Goal: Use online tool/utility

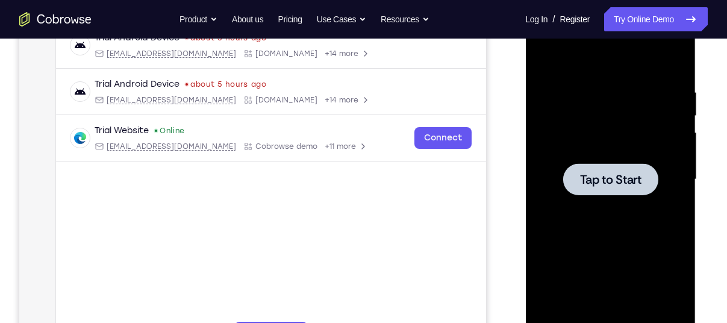
click at [588, 160] on div at bounding box center [610, 179] width 152 height 337
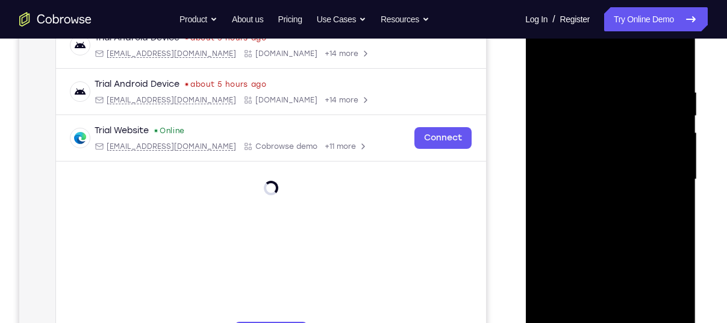
scroll to position [221, 0]
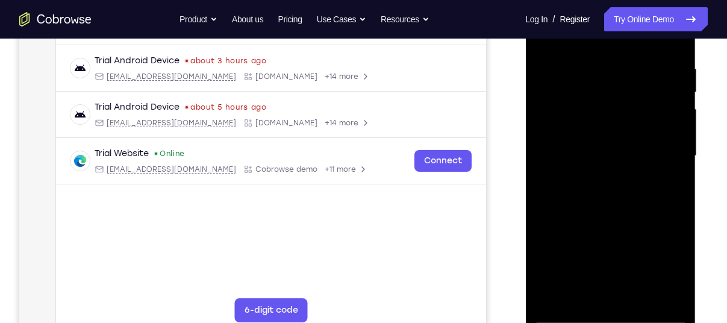
click at [606, 315] on div at bounding box center [610, 155] width 152 height 337
click at [668, 257] on div at bounding box center [610, 155] width 152 height 337
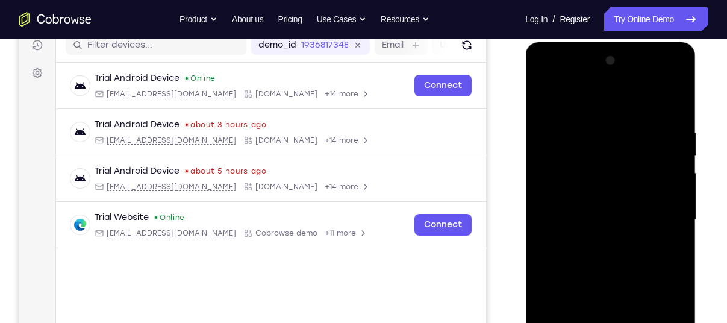
scroll to position [157, 0]
click at [547, 79] on div at bounding box center [610, 220] width 152 height 337
click at [653, 210] on div at bounding box center [610, 220] width 152 height 337
click at [597, 243] on div at bounding box center [610, 220] width 152 height 337
click at [566, 209] on div at bounding box center [610, 220] width 152 height 337
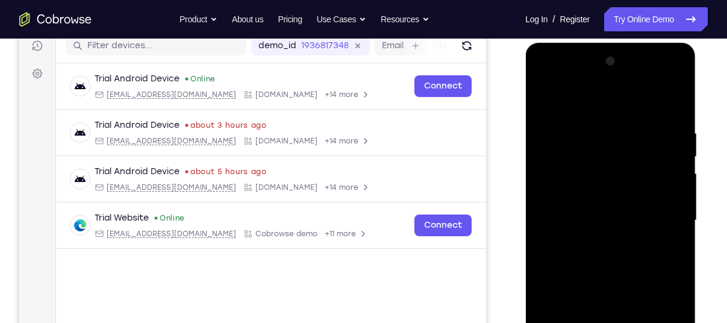
click at [551, 200] on div at bounding box center [610, 220] width 152 height 337
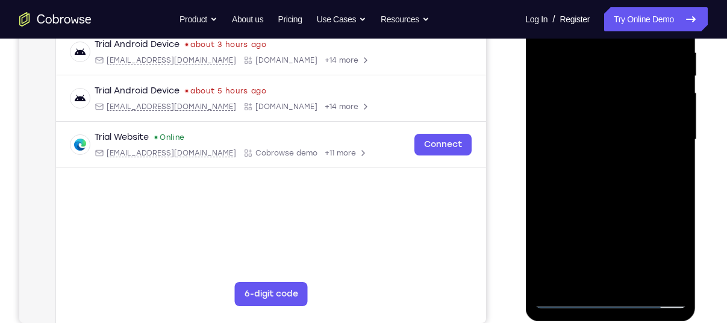
scroll to position [237, 0]
click at [603, 139] on div at bounding box center [610, 140] width 152 height 337
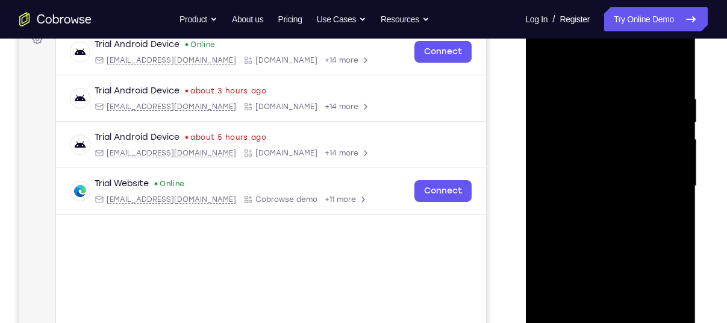
scroll to position [190, 0]
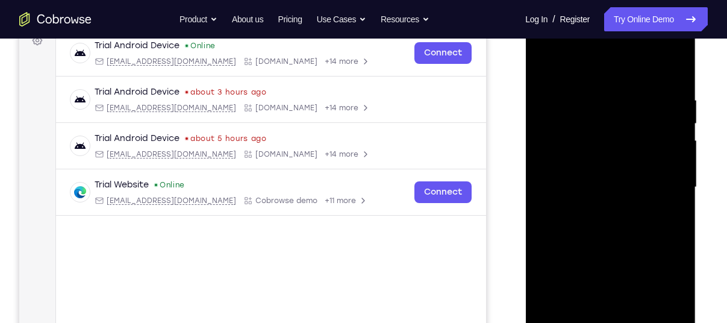
click at [613, 226] on div at bounding box center [610, 187] width 152 height 337
click at [671, 82] on div at bounding box center [610, 187] width 152 height 337
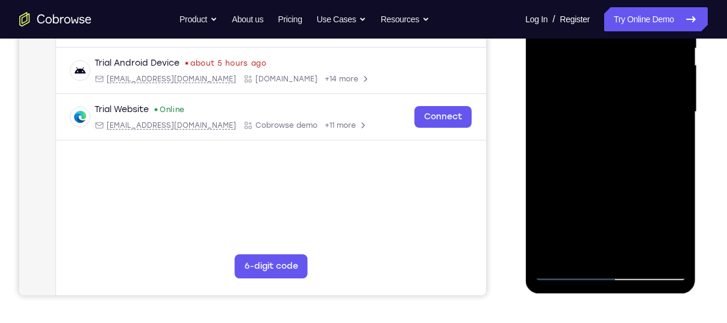
scroll to position [265, 0]
click at [642, 250] on div at bounding box center [610, 111] width 152 height 337
click at [617, 178] on div at bounding box center [610, 111] width 152 height 337
click at [624, 76] on div at bounding box center [610, 111] width 152 height 337
click at [623, 219] on div at bounding box center [610, 111] width 152 height 337
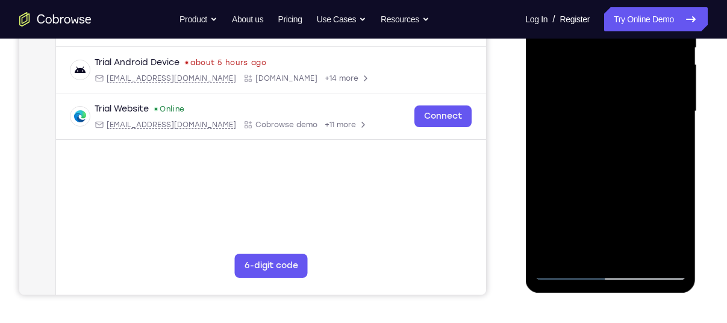
click at [593, 249] on div at bounding box center [610, 111] width 152 height 337
click at [667, 223] on div at bounding box center [610, 111] width 152 height 337
click at [669, 134] on div at bounding box center [610, 111] width 152 height 337
click at [666, 247] on div at bounding box center [610, 111] width 152 height 337
click at [571, 270] on div at bounding box center [610, 111] width 152 height 337
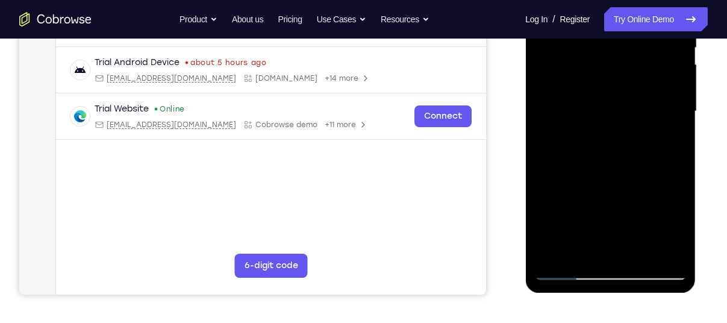
click at [565, 273] on div at bounding box center [610, 111] width 152 height 337
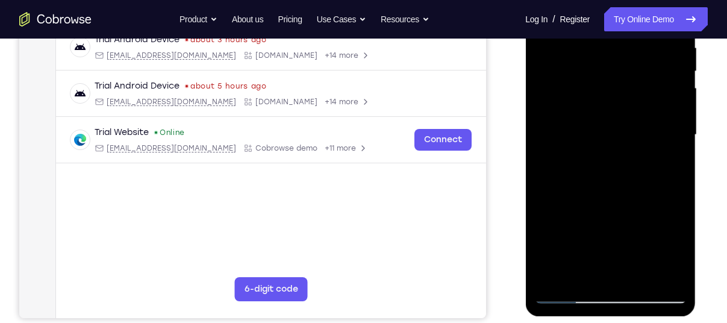
scroll to position [243, 0]
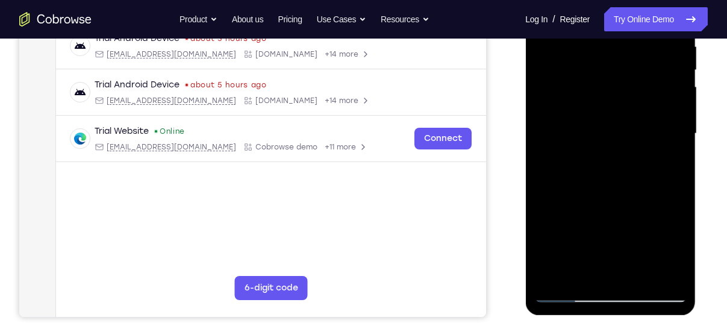
click at [606, 126] on div at bounding box center [610, 133] width 152 height 337
click at [571, 271] on div at bounding box center [610, 133] width 152 height 337
click at [554, 168] on div at bounding box center [610, 133] width 152 height 337
click at [662, 162] on div at bounding box center [610, 133] width 152 height 337
click at [565, 294] on div at bounding box center [610, 133] width 152 height 337
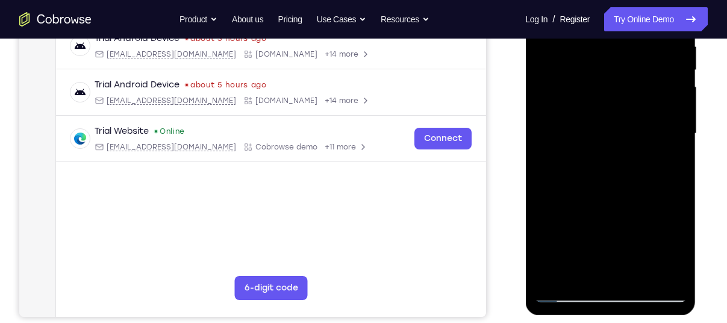
click at [565, 294] on div at bounding box center [610, 133] width 152 height 337
click at [628, 175] on div at bounding box center [610, 133] width 152 height 337
click at [577, 267] on div at bounding box center [610, 133] width 152 height 337
click at [676, 249] on div at bounding box center [610, 133] width 152 height 337
click at [668, 165] on div at bounding box center [610, 133] width 152 height 337
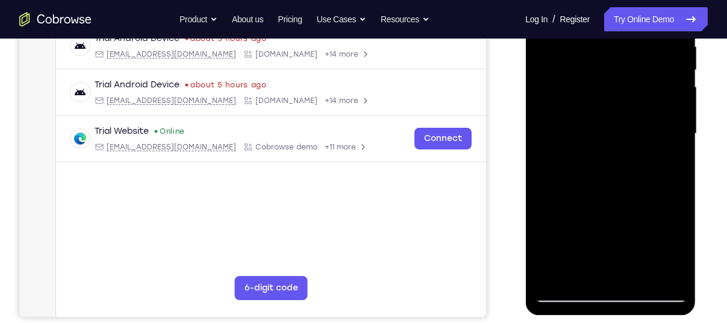
click at [589, 163] on div at bounding box center [610, 133] width 152 height 337
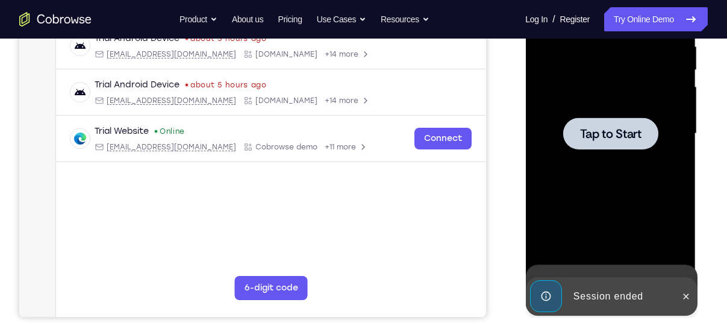
click at [676, 162] on div at bounding box center [610, 133] width 152 height 337
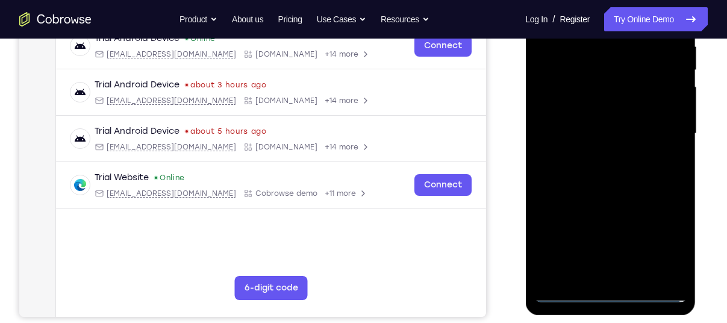
click at [648, 291] on div at bounding box center [610, 133] width 152 height 337
click at [604, 287] on div at bounding box center [610, 133] width 152 height 337
click at [609, 294] on div at bounding box center [610, 133] width 152 height 337
click at [658, 237] on div at bounding box center [610, 133] width 152 height 337
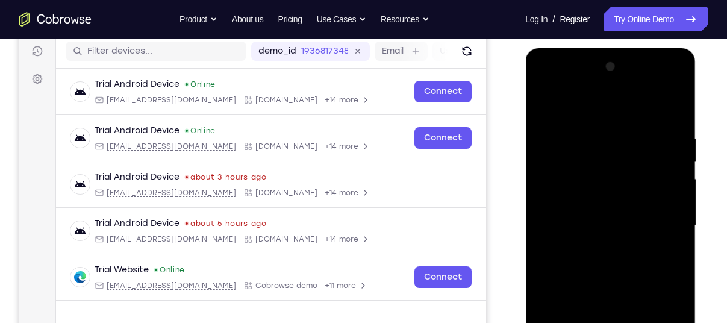
scroll to position [150, 0]
click at [559, 80] on div at bounding box center [610, 226] width 152 height 337
click at [664, 221] on div at bounding box center [610, 226] width 152 height 337
click at [599, 249] on div at bounding box center [610, 226] width 152 height 337
click at [587, 212] on div at bounding box center [610, 226] width 152 height 337
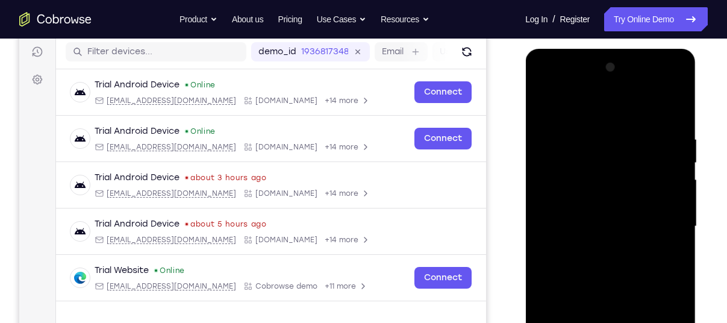
click at [551, 205] on div at bounding box center [610, 226] width 152 height 337
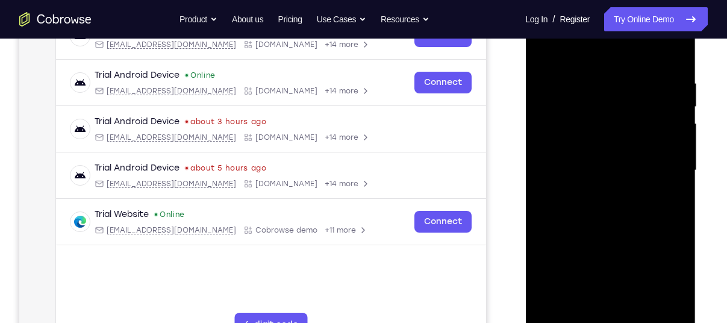
scroll to position [207, 0]
click at [572, 175] on div at bounding box center [610, 169] width 152 height 337
click at [611, 212] on div at bounding box center [610, 169] width 152 height 337
drag, startPoint x: 560, startPoint y: 54, endPoint x: 737, endPoint y: 55, distance: 177.0
click at [696, 55] on html "Online web based iOS Simulators and Android Emulators. Run iPhone, iPad, Mobile…" at bounding box center [611, 172] width 172 height 361
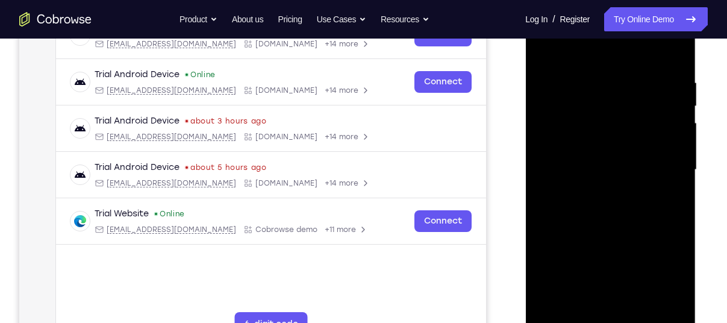
click at [674, 63] on div at bounding box center [610, 169] width 152 height 337
click at [593, 80] on div at bounding box center [610, 169] width 152 height 337
click at [665, 178] on div at bounding box center [610, 169] width 152 height 337
click at [676, 53] on div at bounding box center [610, 169] width 152 height 337
drag, startPoint x: 586, startPoint y: 231, endPoint x: 628, endPoint y: 122, distance: 116.8
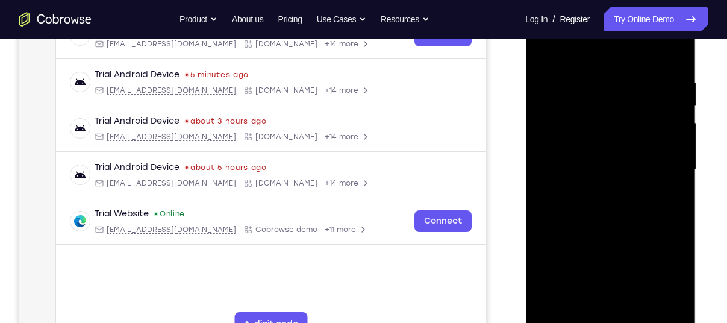
click at [628, 122] on div at bounding box center [610, 169] width 152 height 337
drag, startPoint x: 620, startPoint y: 255, endPoint x: 651, endPoint y: 38, distance: 218.9
click at [651, 38] on div at bounding box center [610, 169] width 152 height 337
drag, startPoint x: 607, startPoint y: 218, endPoint x: 643, endPoint y: 76, distance: 147.3
click at [643, 76] on div at bounding box center [610, 169] width 152 height 337
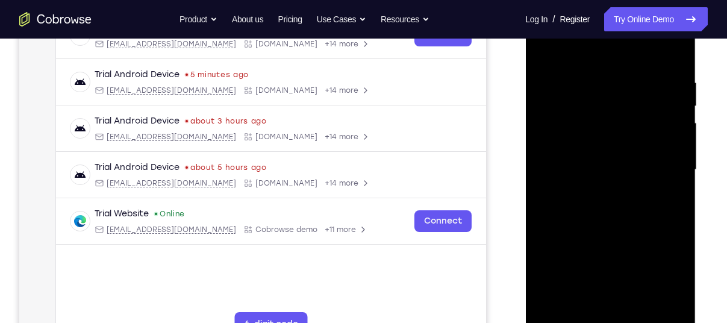
drag, startPoint x: 593, startPoint y: 251, endPoint x: 634, endPoint y: 79, distance: 176.8
click at [634, 79] on div at bounding box center [610, 169] width 152 height 337
drag, startPoint x: 602, startPoint y: 239, endPoint x: 634, endPoint y: 87, distance: 155.6
click at [634, 87] on div at bounding box center [610, 169] width 152 height 337
drag, startPoint x: 616, startPoint y: 251, endPoint x: 645, endPoint y: 103, distance: 150.9
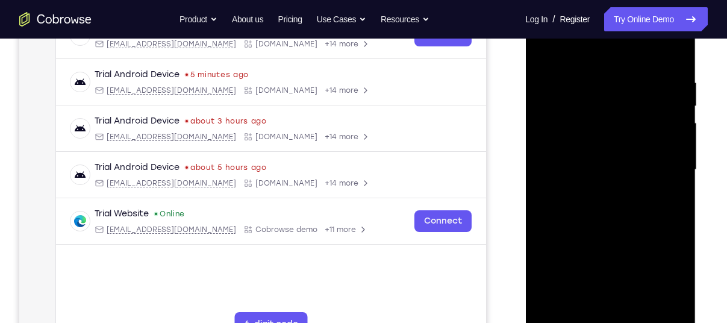
click at [645, 103] on div at bounding box center [610, 169] width 152 height 337
click at [556, 313] on div at bounding box center [610, 169] width 152 height 337
click at [555, 300] on div at bounding box center [610, 169] width 152 height 337
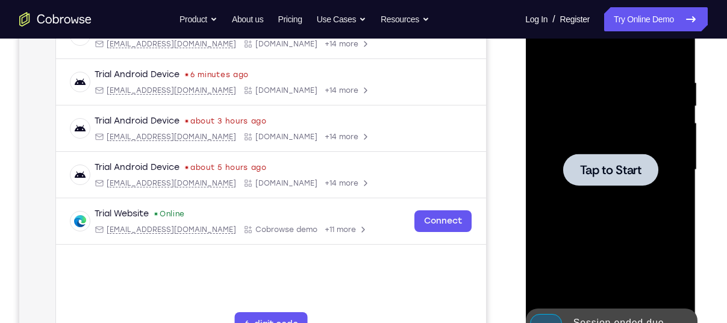
click at [601, 190] on div at bounding box center [610, 169] width 152 height 337
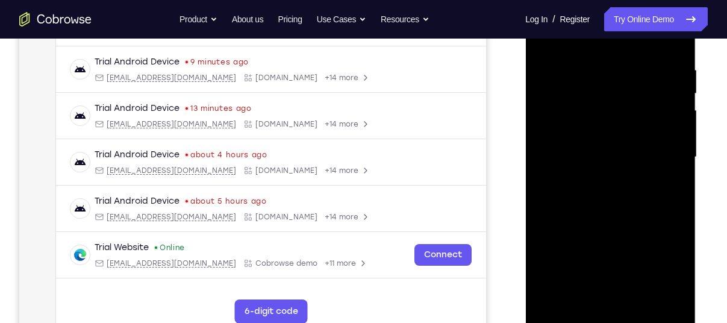
scroll to position [221, 0]
click at [603, 321] on div at bounding box center [610, 155] width 152 height 337
click at [660, 268] on div at bounding box center [610, 155] width 152 height 337
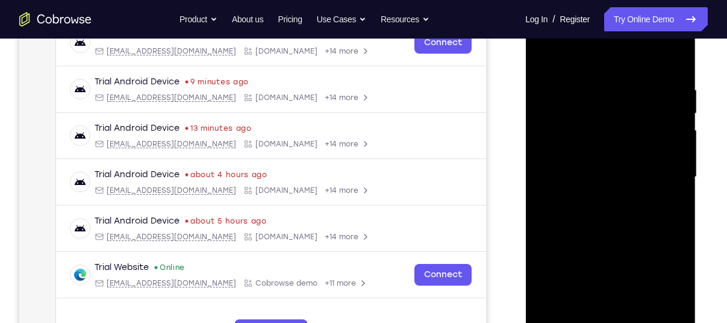
scroll to position [199, 0]
click at [548, 41] on div at bounding box center [610, 177] width 152 height 337
click at [656, 173] on div at bounding box center [610, 177] width 152 height 337
click at [597, 200] on div at bounding box center [610, 177] width 152 height 337
click at [629, 150] on div at bounding box center [610, 177] width 152 height 337
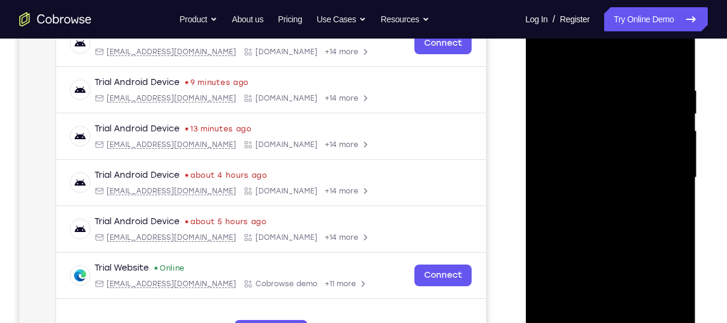
click at [580, 167] on div at bounding box center [610, 177] width 152 height 337
click at [605, 149] on div at bounding box center [610, 177] width 152 height 337
drag, startPoint x: 565, startPoint y: 57, endPoint x: 690, endPoint y: 79, distance: 127.3
click at [690, 79] on div at bounding box center [610, 179] width 170 height 359
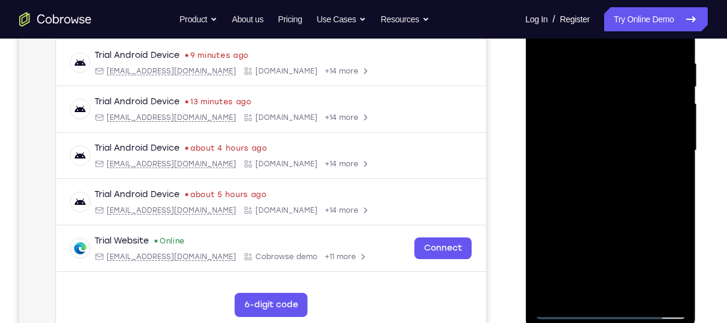
scroll to position [226, 0]
drag, startPoint x: 613, startPoint y: 219, endPoint x: 661, endPoint y: 116, distance: 113.9
click at [661, 116] on div at bounding box center [610, 151] width 152 height 337
click at [580, 294] on div at bounding box center [610, 151] width 152 height 337
drag, startPoint x: 618, startPoint y: 206, endPoint x: 648, endPoint y: 89, distance: 120.6
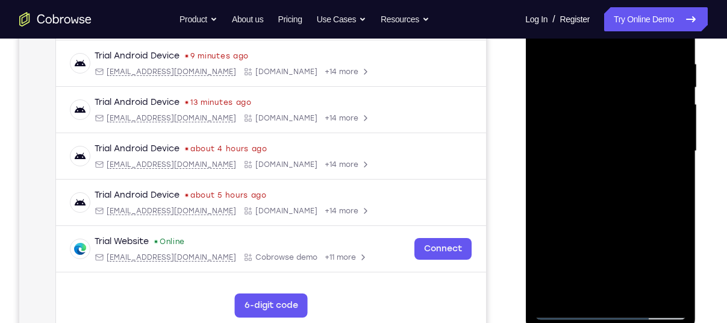
click at [648, 89] on div at bounding box center [610, 151] width 152 height 337
drag, startPoint x: 626, startPoint y: 215, endPoint x: 655, endPoint y: 88, distance: 129.8
click at [655, 88] on div at bounding box center [610, 151] width 152 height 337
drag, startPoint x: 604, startPoint y: 261, endPoint x: 652, endPoint y: 113, distance: 156.1
click at [652, 113] on div at bounding box center [610, 151] width 152 height 337
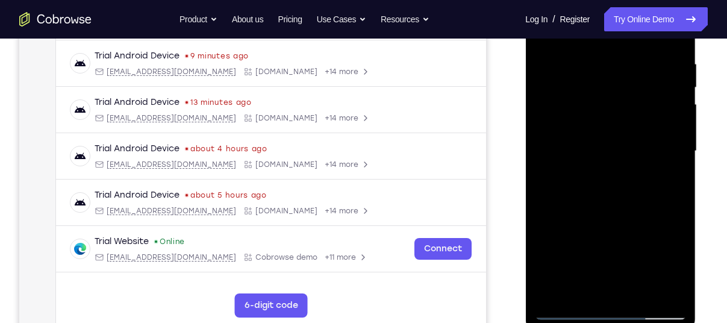
drag, startPoint x: 615, startPoint y: 235, endPoint x: 645, endPoint y: 108, distance: 130.5
click at [645, 108] on div at bounding box center [610, 151] width 152 height 337
drag, startPoint x: 609, startPoint y: 228, endPoint x: 652, endPoint y: 78, distance: 156.2
click at [652, 78] on div at bounding box center [610, 151] width 152 height 337
drag, startPoint x: 607, startPoint y: 212, endPoint x: 649, endPoint y: 76, distance: 142.4
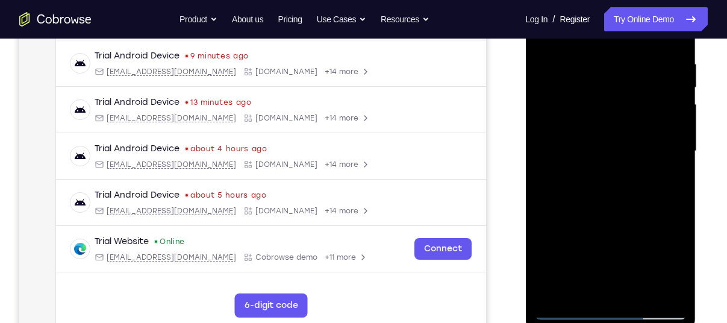
click at [649, 76] on div at bounding box center [610, 151] width 152 height 337
drag, startPoint x: 612, startPoint y: 224, endPoint x: 647, endPoint y: 79, distance: 148.6
click at [647, 79] on div at bounding box center [610, 151] width 152 height 337
drag, startPoint x: 618, startPoint y: 229, endPoint x: 659, endPoint y: 134, distance: 103.0
click at [659, 134] on div at bounding box center [610, 151] width 152 height 337
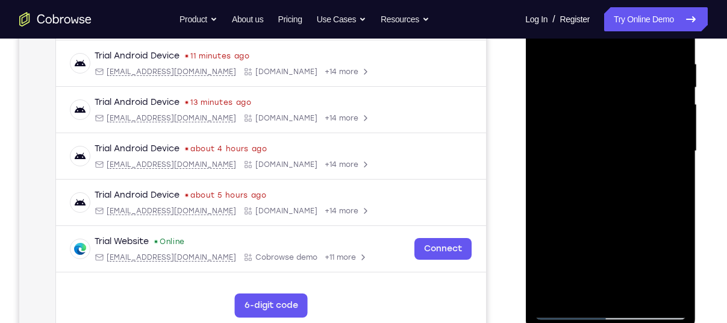
drag, startPoint x: 604, startPoint y: 243, endPoint x: 639, endPoint y: 98, distance: 148.6
click at [639, 98] on div at bounding box center [610, 151] width 152 height 337
click at [574, 144] on div at bounding box center [610, 151] width 152 height 337
drag, startPoint x: 621, startPoint y: 228, endPoint x: 640, endPoint y: 134, distance: 95.7
click at [640, 134] on div at bounding box center [610, 151] width 152 height 337
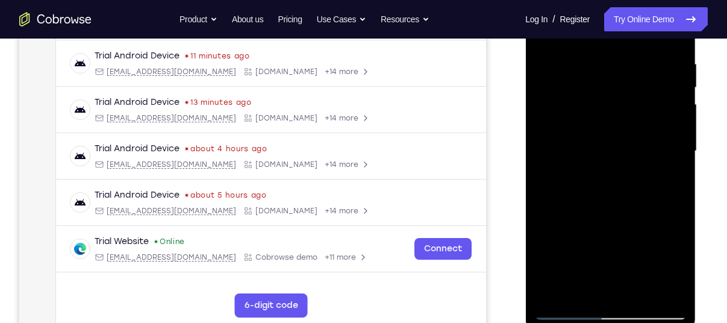
drag, startPoint x: 646, startPoint y: 107, endPoint x: 640, endPoint y: 155, distance: 48.5
click at [640, 155] on div at bounding box center [610, 151] width 152 height 337
click at [677, 178] on div at bounding box center [610, 151] width 152 height 337
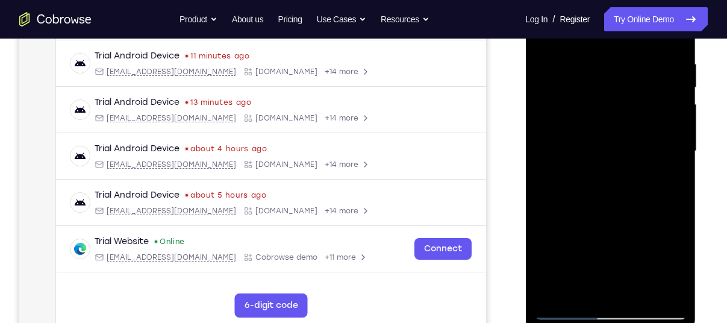
click at [677, 178] on div at bounding box center [610, 151] width 152 height 337
drag, startPoint x: 577, startPoint y: 114, endPoint x: 566, endPoint y: 228, distance: 113.7
click at [566, 228] on div at bounding box center [610, 151] width 152 height 337
drag, startPoint x: 595, startPoint y: 117, endPoint x: 575, endPoint y: 233, distance: 118.0
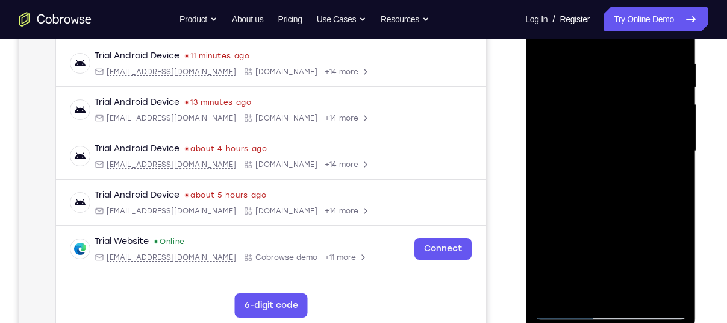
click at [575, 233] on div at bounding box center [610, 151] width 152 height 337
click at [681, 89] on div at bounding box center [610, 151] width 152 height 337
click at [552, 295] on div at bounding box center [610, 151] width 152 height 337
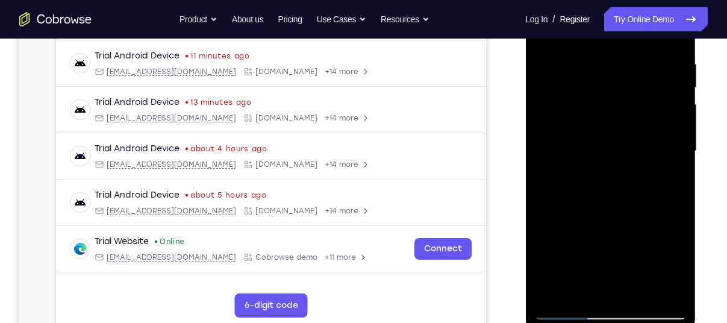
drag, startPoint x: 571, startPoint y: 238, endPoint x: 614, endPoint y: 82, distance: 162.4
click at [614, 82] on div at bounding box center [610, 151] width 152 height 337
drag, startPoint x: 583, startPoint y: 252, endPoint x: 644, endPoint y: 31, distance: 229.3
click at [644, 31] on div at bounding box center [610, 151] width 152 height 337
drag, startPoint x: 580, startPoint y: 209, endPoint x: 634, endPoint y: 42, distance: 175.7
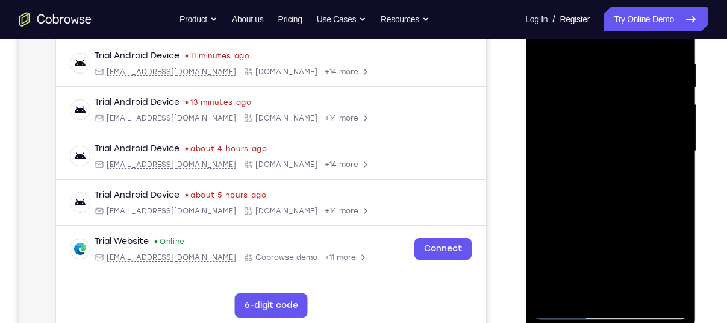
click at [634, 42] on div at bounding box center [610, 151] width 152 height 337
drag, startPoint x: 580, startPoint y: 236, endPoint x: 625, endPoint y: 104, distance: 139.9
click at [625, 104] on div at bounding box center [610, 151] width 152 height 337
click at [680, 98] on div at bounding box center [610, 151] width 152 height 337
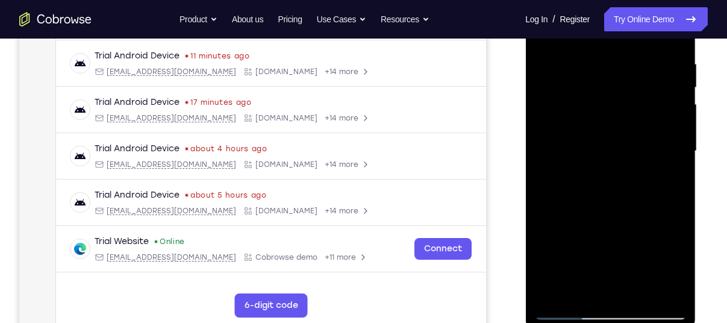
click at [680, 98] on div at bounding box center [610, 151] width 152 height 337
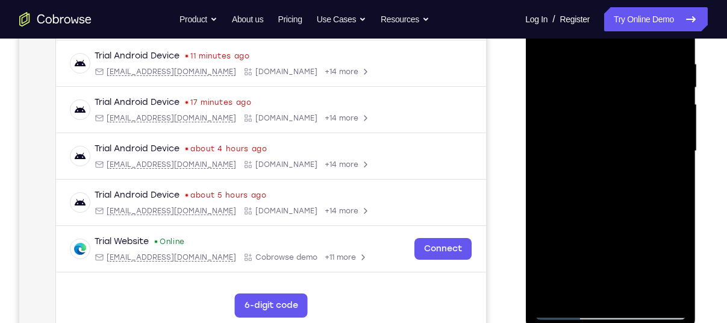
click at [680, 98] on div at bounding box center [610, 151] width 152 height 337
click at [581, 289] on div at bounding box center [610, 151] width 152 height 337
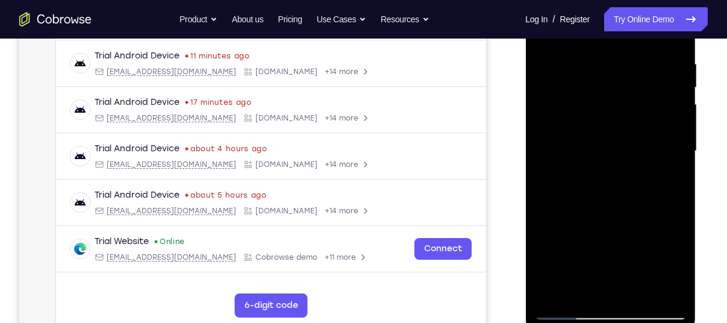
drag, startPoint x: 591, startPoint y: 249, endPoint x: 641, endPoint y: 142, distance: 118.2
click at [641, 142] on div at bounding box center [610, 151] width 152 height 337
drag, startPoint x: 596, startPoint y: 235, endPoint x: 676, endPoint y: -7, distance: 254.3
click at [676, 0] on div at bounding box center [610, 151] width 152 height 337
drag, startPoint x: 612, startPoint y: 204, endPoint x: 637, endPoint y: 107, distance: 100.9
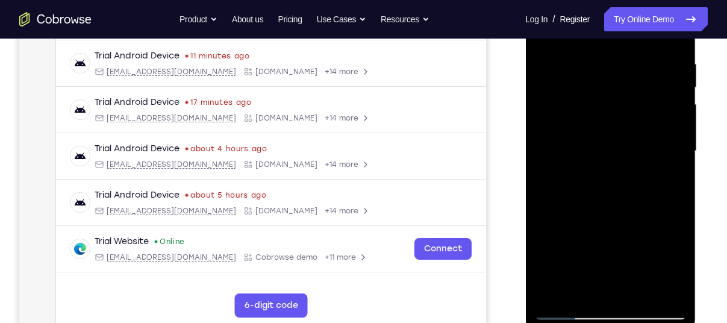
click at [637, 107] on div at bounding box center [610, 151] width 152 height 337
click at [604, 46] on div at bounding box center [610, 151] width 152 height 337
drag, startPoint x: 607, startPoint y: 153, endPoint x: 588, endPoint y: 229, distance: 78.3
click at [588, 229] on div at bounding box center [610, 151] width 152 height 337
click at [676, 143] on div at bounding box center [610, 151] width 152 height 337
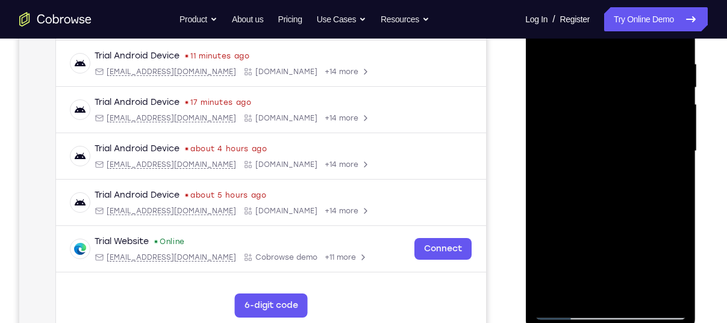
drag, startPoint x: 589, startPoint y: 158, endPoint x: 580, endPoint y: 217, distance: 60.3
click at [580, 217] on div at bounding box center [610, 151] width 152 height 337
drag, startPoint x: 607, startPoint y: 229, endPoint x: 623, endPoint y: 164, distance: 67.0
click at [623, 164] on div at bounding box center [610, 151] width 152 height 337
click at [677, 135] on div at bounding box center [610, 151] width 152 height 337
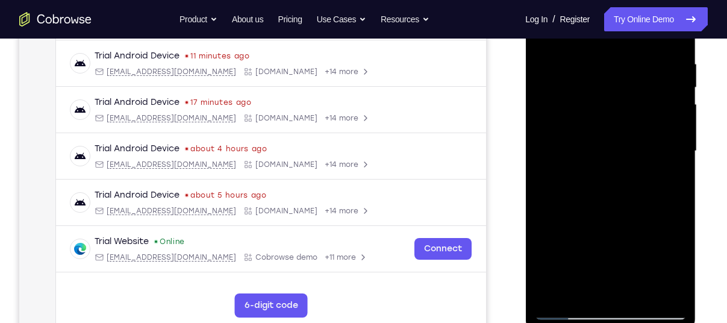
click at [677, 135] on div at bounding box center [610, 151] width 152 height 337
click at [580, 294] on div at bounding box center [610, 151] width 152 height 337
drag, startPoint x: 574, startPoint y: 232, endPoint x: 576, endPoint y: 108, distance: 124.0
click at [576, 108] on div at bounding box center [610, 151] width 152 height 337
drag, startPoint x: 597, startPoint y: 229, endPoint x: 606, endPoint y: 85, distance: 144.7
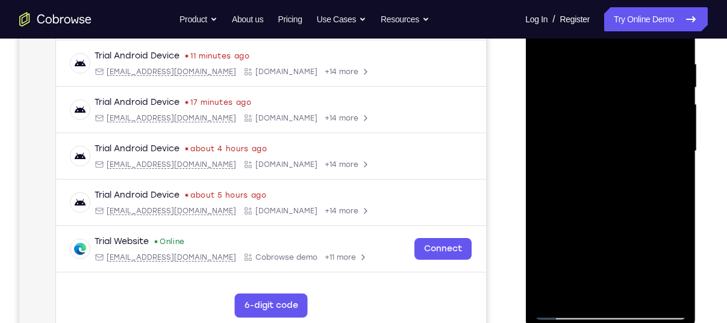
click at [606, 85] on div at bounding box center [610, 151] width 152 height 337
drag, startPoint x: 595, startPoint y: 241, endPoint x: 600, endPoint y: 98, distance: 143.3
click at [600, 98] on div at bounding box center [610, 151] width 152 height 337
drag, startPoint x: 610, startPoint y: 248, endPoint x: 624, endPoint y: 84, distance: 164.4
click at [624, 84] on div at bounding box center [610, 151] width 152 height 337
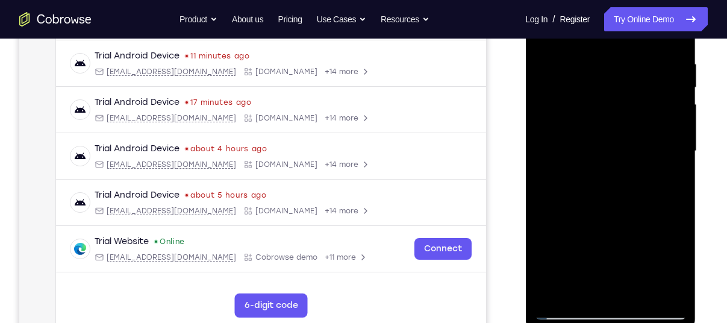
drag, startPoint x: 609, startPoint y: 258, endPoint x: 631, endPoint y: 118, distance: 141.4
click at [631, 118] on div at bounding box center [610, 151] width 152 height 337
drag, startPoint x: 610, startPoint y: 252, endPoint x: 633, endPoint y: 80, distance: 173.0
click at [633, 80] on div at bounding box center [610, 151] width 152 height 337
drag, startPoint x: 610, startPoint y: 235, endPoint x: 618, endPoint y: 94, distance: 141.7
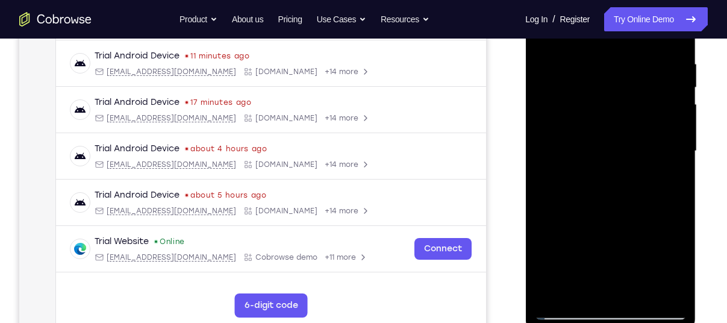
click at [618, 94] on div at bounding box center [610, 151] width 152 height 337
drag, startPoint x: 603, startPoint y: 244, endPoint x: 616, endPoint y: 129, distance: 115.7
click at [616, 129] on div at bounding box center [610, 151] width 152 height 337
drag, startPoint x: 598, startPoint y: 240, endPoint x: 595, endPoint y: 123, distance: 116.8
click at [595, 123] on div at bounding box center [610, 151] width 152 height 337
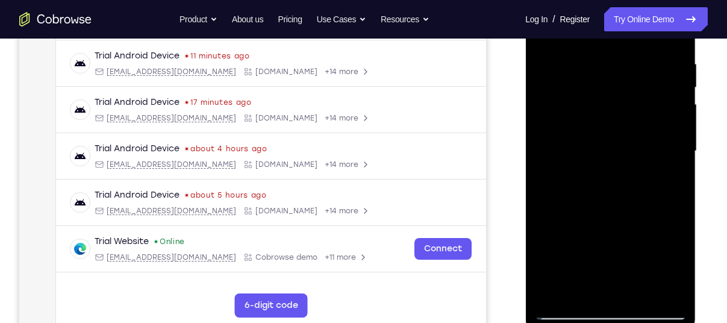
drag, startPoint x: 625, startPoint y: 249, endPoint x: 619, endPoint y: 106, distance: 142.8
click at [619, 106] on div at bounding box center [610, 151] width 152 height 337
drag, startPoint x: 612, startPoint y: 243, endPoint x: 629, endPoint y: 82, distance: 162.3
click at [629, 82] on div at bounding box center [610, 151] width 152 height 337
drag, startPoint x: 622, startPoint y: 251, endPoint x: 636, endPoint y: 113, distance: 138.5
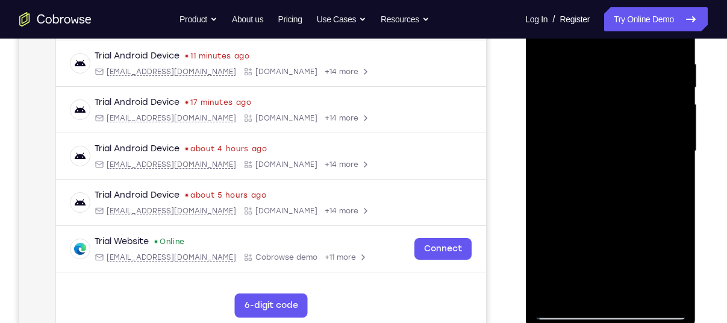
click at [636, 113] on div at bounding box center [610, 151] width 152 height 337
drag, startPoint x: 607, startPoint y: 255, endPoint x: 628, endPoint y: 120, distance: 135.8
click at [628, 120] on div at bounding box center [610, 151] width 152 height 337
drag, startPoint x: 616, startPoint y: 225, endPoint x: 616, endPoint y: 208, distance: 16.9
click at [616, 208] on div at bounding box center [610, 151] width 152 height 337
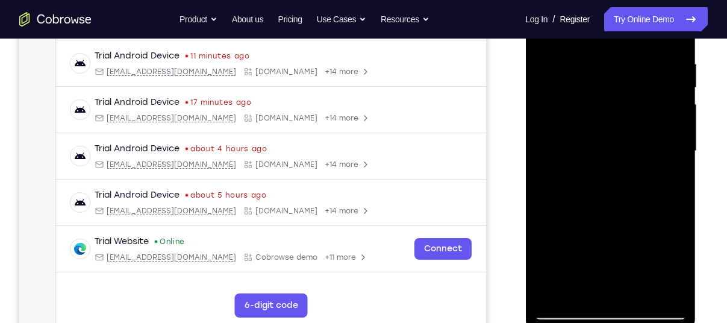
click at [551, 96] on div at bounding box center [610, 151] width 152 height 337
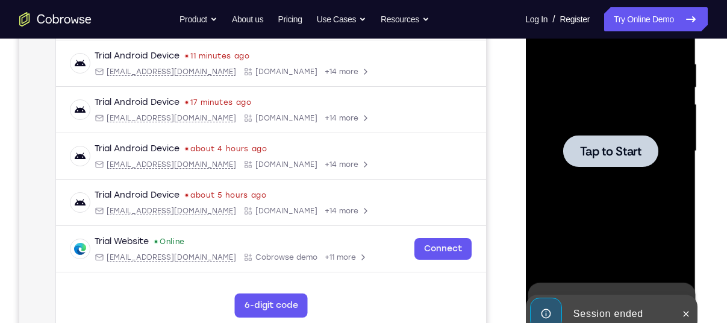
drag, startPoint x: 619, startPoint y: 132, endPoint x: 614, endPoint y: 194, distance: 61.6
click at [614, 194] on div at bounding box center [610, 151] width 152 height 337
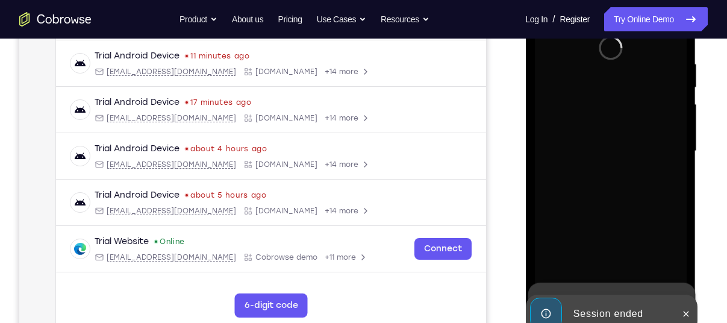
click at [614, 194] on div at bounding box center [610, 151] width 152 height 337
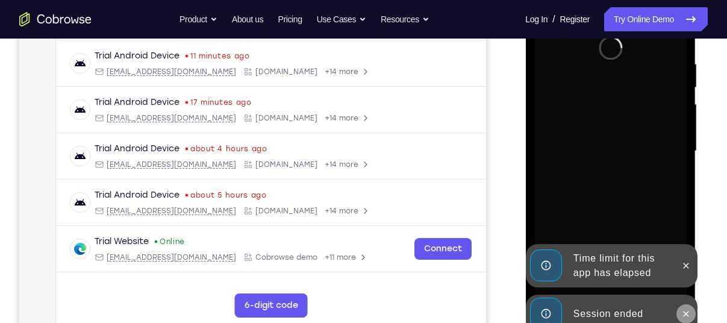
click at [685, 311] on icon at bounding box center [685, 314] width 10 height 10
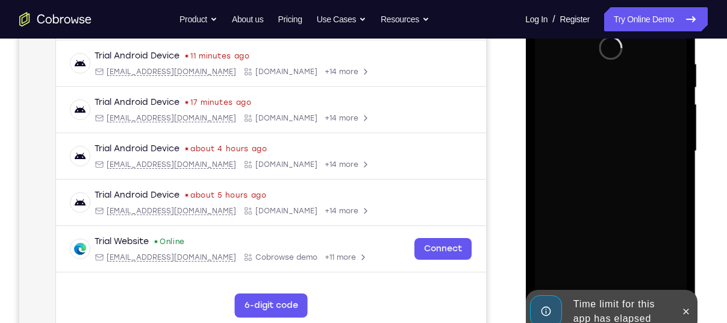
click at [689, 270] on div "Launching app..." at bounding box center [610, 153] width 170 height 359
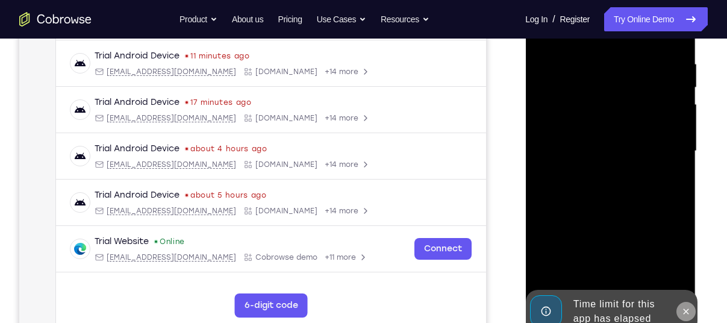
click at [682, 315] on icon at bounding box center [685, 311] width 10 height 10
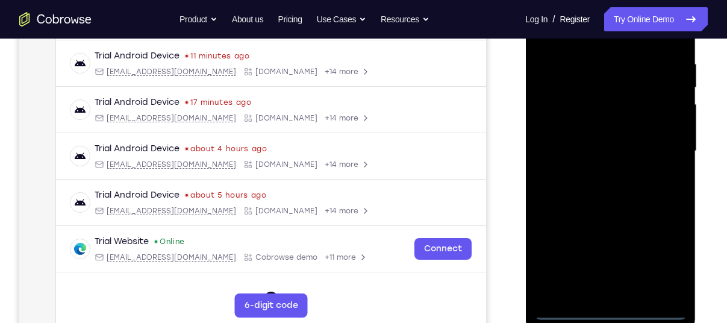
click at [615, 312] on div at bounding box center [610, 151] width 152 height 337
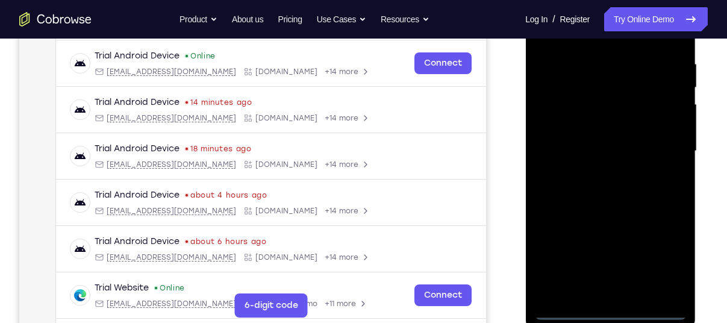
click at [671, 265] on div at bounding box center [610, 151] width 152 height 337
click at [604, 82] on div at bounding box center [610, 151] width 152 height 337
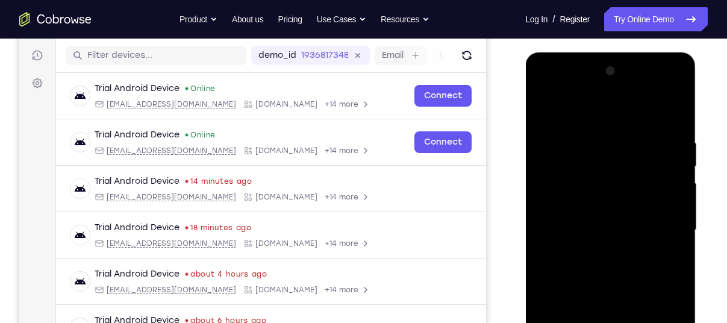
scroll to position [146, 0]
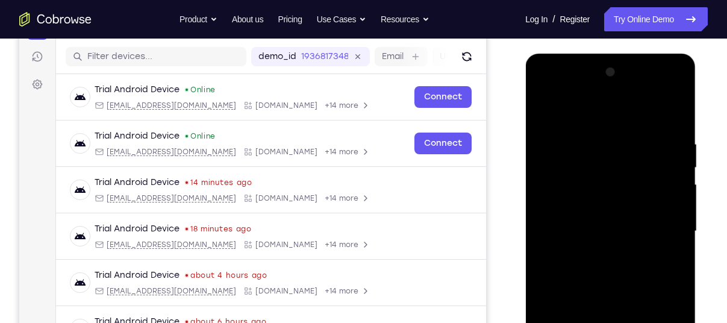
click at [560, 86] on div at bounding box center [610, 231] width 152 height 337
click at [662, 229] on div at bounding box center [610, 231] width 152 height 337
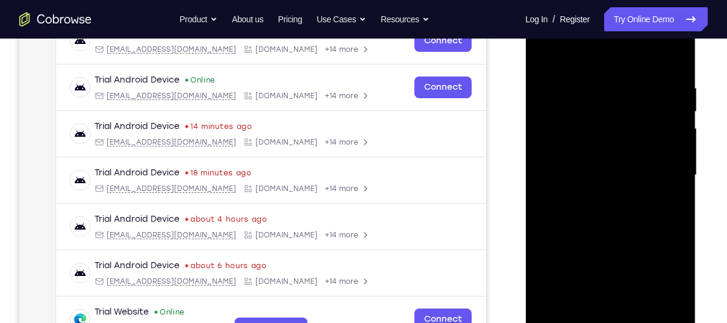
scroll to position [202, 0]
click at [599, 197] on div at bounding box center [610, 174] width 152 height 337
click at [602, 160] on div at bounding box center [610, 174] width 152 height 337
click at [566, 149] on div at bounding box center [610, 174] width 152 height 337
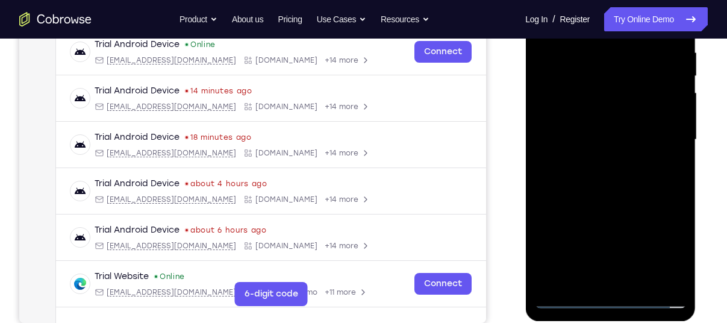
scroll to position [237, 0]
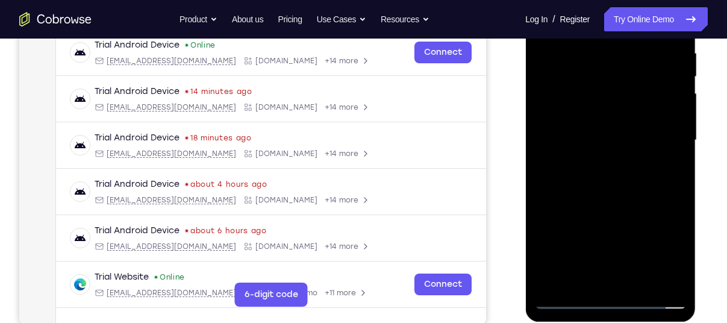
click at [562, 143] on div at bounding box center [610, 140] width 152 height 337
click at [568, 184] on div at bounding box center [610, 140] width 152 height 337
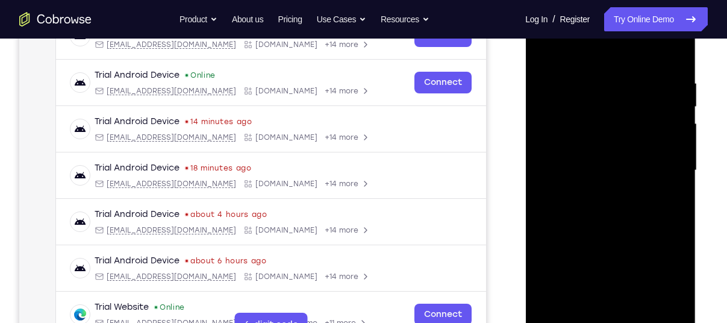
scroll to position [206, 0]
click at [677, 64] on div at bounding box center [610, 170] width 152 height 337
click at [583, 311] on div at bounding box center [610, 170] width 152 height 337
drag, startPoint x: 589, startPoint y: 244, endPoint x: 611, endPoint y: 108, distance: 137.8
click at [611, 108] on div at bounding box center [610, 170] width 152 height 337
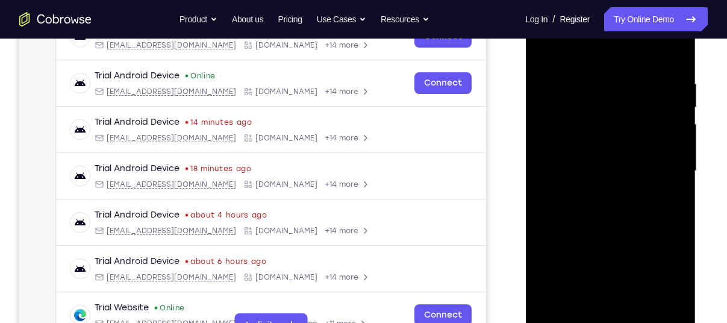
drag, startPoint x: 604, startPoint y: 238, endPoint x: 635, endPoint y: 75, distance: 165.5
click at [635, 75] on div at bounding box center [610, 170] width 152 height 337
drag, startPoint x: 608, startPoint y: 277, endPoint x: 633, endPoint y: 154, distance: 125.2
click at [633, 154] on div at bounding box center [610, 170] width 152 height 337
click at [555, 179] on div at bounding box center [610, 170] width 152 height 337
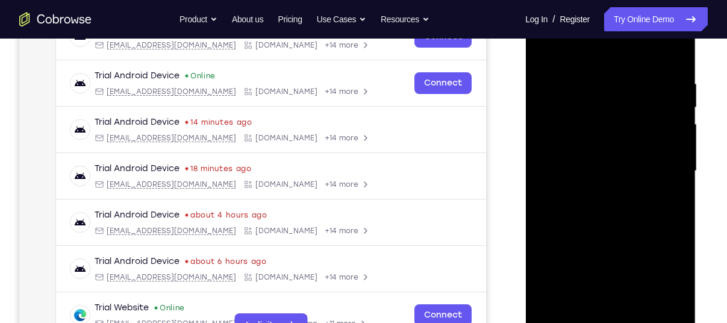
drag, startPoint x: 603, startPoint y: 237, endPoint x: 615, endPoint y: 187, distance: 51.4
click at [615, 187] on div at bounding box center [610, 170] width 152 height 337
click at [680, 190] on div at bounding box center [610, 170] width 152 height 337
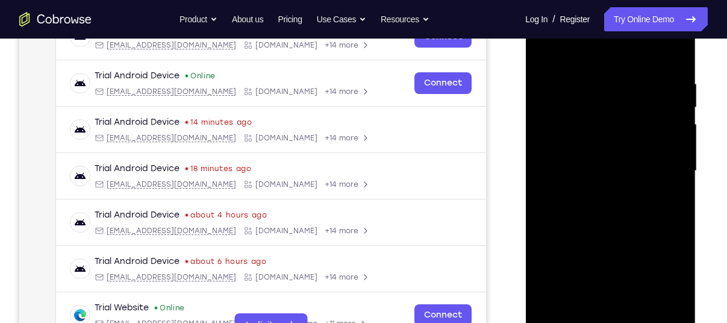
click at [680, 190] on div at bounding box center [610, 170] width 152 height 337
click at [579, 314] on div at bounding box center [610, 170] width 152 height 337
drag, startPoint x: 584, startPoint y: 269, endPoint x: 580, endPoint y: 108, distance: 160.8
click at [580, 108] on div at bounding box center [610, 170] width 152 height 337
drag, startPoint x: 574, startPoint y: 265, endPoint x: 583, endPoint y: 102, distance: 163.9
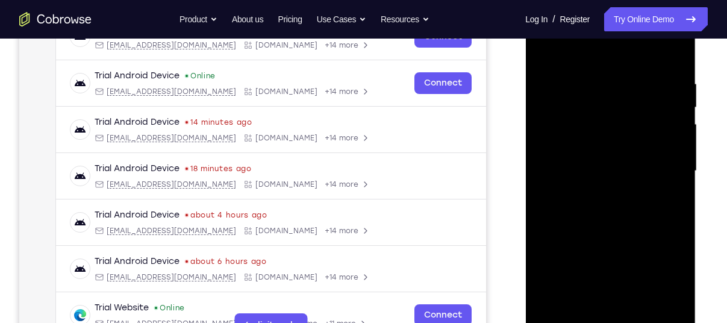
click at [583, 102] on div at bounding box center [610, 170] width 152 height 337
drag, startPoint x: 609, startPoint y: 264, endPoint x: 622, endPoint y: 87, distance: 177.5
click at [622, 87] on div at bounding box center [610, 170] width 152 height 337
drag, startPoint x: 615, startPoint y: 234, endPoint x: 627, endPoint y: 73, distance: 161.2
click at [627, 73] on div at bounding box center [610, 170] width 152 height 337
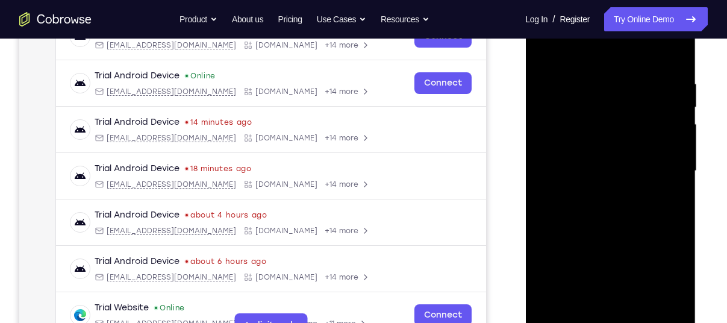
drag, startPoint x: 621, startPoint y: 247, endPoint x: 621, endPoint y: 86, distance: 161.3
click at [621, 86] on div at bounding box center [610, 170] width 152 height 337
click at [564, 180] on div at bounding box center [610, 170] width 152 height 337
drag, startPoint x: 607, startPoint y: 141, endPoint x: 606, endPoint y: 353, distance: 211.9
click at [606, 322] on div at bounding box center [611, 173] width 172 height 361
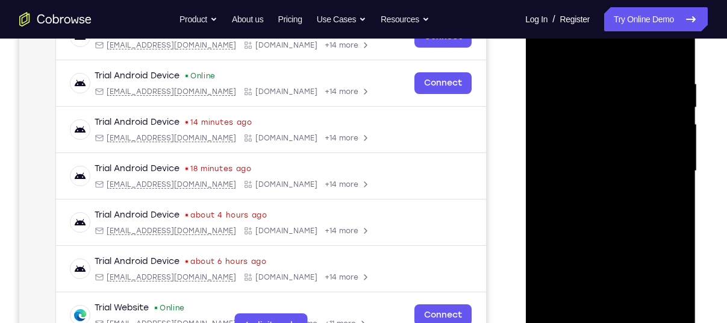
drag, startPoint x: 587, startPoint y: 228, endPoint x: 586, endPoint y: 112, distance: 115.6
click at [586, 112] on div at bounding box center [610, 170] width 152 height 337
drag, startPoint x: 601, startPoint y: 240, endPoint x: 593, endPoint y: 102, distance: 138.7
click at [593, 102] on div at bounding box center [610, 170] width 152 height 337
click at [681, 191] on div at bounding box center [610, 170] width 152 height 337
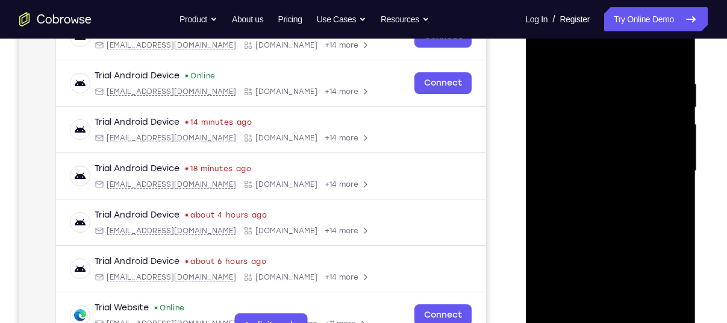
click at [681, 191] on div at bounding box center [610, 170] width 152 height 337
click at [553, 311] on div at bounding box center [610, 170] width 152 height 337
drag, startPoint x: 606, startPoint y: 251, endPoint x: 634, endPoint y: 111, distance: 142.4
click at [634, 111] on div at bounding box center [610, 170] width 152 height 337
click at [579, 311] on div at bounding box center [610, 170] width 152 height 337
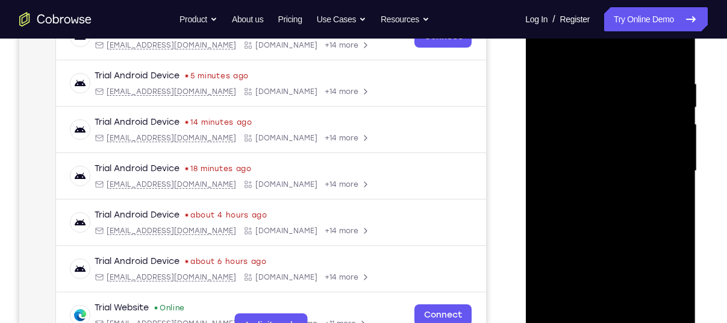
drag, startPoint x: 618, startPoint y: 258, endPoint x: 636, endPoint y: 134, distance: 124.7
click at [636, 134] on div at bounding box center [610, 170] width 152 height 337
drag, startPoint x: 624, startPoint y: 263, endPoint x: 633, endPoint y: 96, distance: 167.6
click at [633, 96] on div at bounding box center [610, 170] width 152 height 337
click at [663, 85] on div at bounding box center [610, 170] width 152 height 337
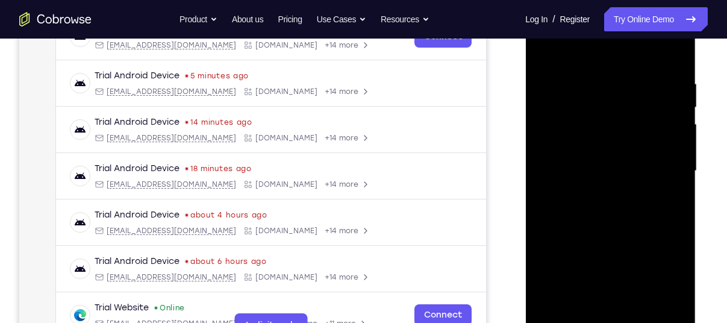
drag, startPoint x: 633, startPoint y: 119, endPoint x: 652, endPoint y: 297, distance: 178.5
click at [652, 297] on div at bounding box center [610, 170] width 152 height 337
drag, startPoint x: 641, startPoint y: 108, endPoint x: 635, endPoint y: 267, distance: 159.0
click at [635, 267] on div at bounding box center [610, 170] width 152 height 337
click at [672, 196] on div at bounding box center [610, 170] width 152 height 337
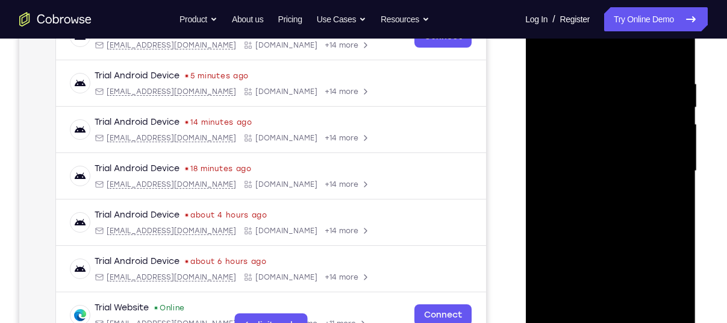
click at [672, 196] on div at bounding box center [610, 170] width 152 height 337
click at [577, 310] on div at bounding box center [610, 170] width 152 height 337
drag, startPoint x: 545, startPoint y: 246, endPoint x: 581, endPoint y: 75, distance: 174.6
click at [581, 75] on div at bounding box center [610, 170] width 152 height 337
drag, startPoint x: 607, startPoint y: 276, endPoint x: 625, endPoint y: 115, distance: 162.3
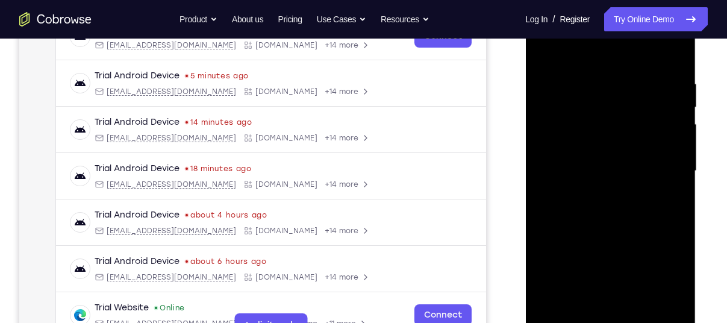
click at [625, 115] on div at bounding box center [610, 170] width 152 height 337
click at [657, 70] on div at bounding box center [610, 170] width 152 height 337
drag, startPoint x: 589, startPoint y: 110, endPoint x: 568, endPoint y: 259, distance: 150.2
click at [568, 259] on div at bounding box center [610, 170] width 152 height 337
click at [544, 50] on div at bounding box center [610, 170] width 152 height 337
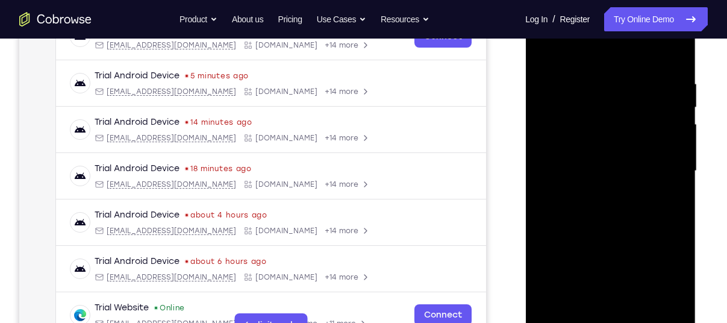
click at [544, 50] on div at bounding box center [610, 170] width 152 height 337
click at [548, 317] on div at bounding box center [610, 170] width 152 height 337
drag, startPoint x: 618, startPoint y: 249, endPoint x: 616, endPoint y: 140, distance: 108.4
click at [616, 140] on div at bounding box center [610, 170] width 152 height 337
drag, startPoint x: 607, startPoint y: 252, endPoint x: 598, endPoint y: 103, distance: 149.6
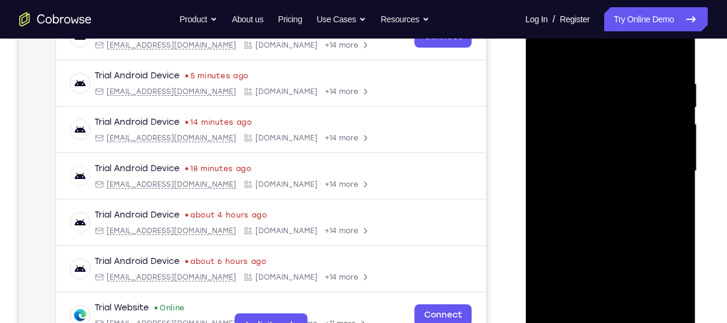
click at [598, 103] on div at bounding box center [610, 170] width 152 height 337
drag, startPoint x: 630, startPoint y: 265, endPoint x: 623, endPoint y: 103, distance: 162.7
click at [623, 103] on div at bounding box center [610, 170] width 152 height 337
drag, startPoint x: 619, startPoint y: 252, endPoint x: 615, endPoint y: 70, distance: 181.8
click at [615, 70] on div at bounding box center [610, 170] width 152 height 337
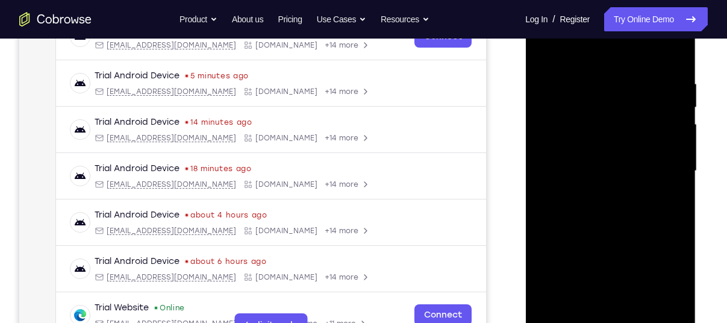
drag, startPoint x: 653, startPoint y: 251, endPoint x: 642, endPoint y: 82, distance: 168.9
click at [642, 82] on div at bounding box center [610, 170] width 152 height 337
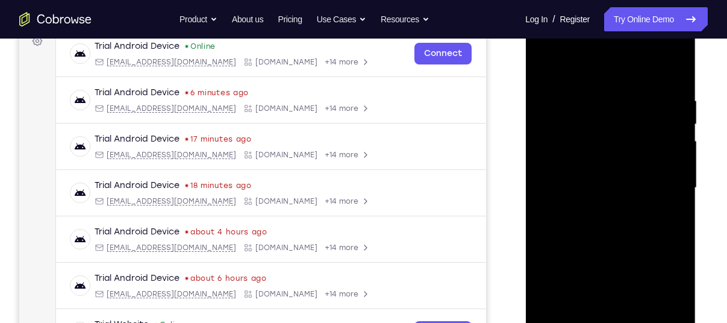
scroll to position [188, 0]
drag, startPoint x: 604, startPoint y: 254, endPoint x: 639, endPoint y: 89, distance: 168.7
click at [639, 89] on div at bounding box center [610, 188] width 152 height 337
drag, startPoint x: 610, startPoint y: 225, endPoint x: 614, endPoint y: 79, distance: 146.3
click at [614, 79] on div at bounding box center [610, 188] width 152 height 337
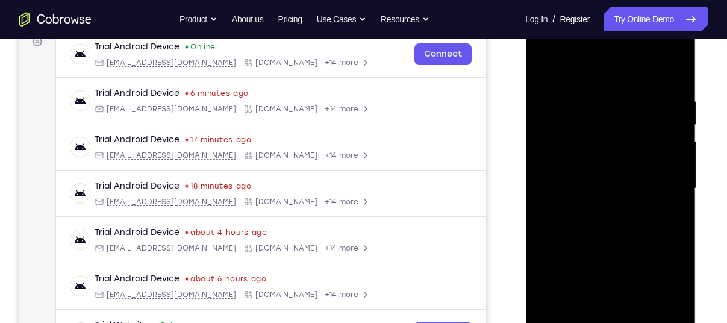
drag, startPoint x: 613, startPoint y: 249, endPoint x: 625, endPoint y: 170, distance: 80.5
click at [625, 170] on div at bounding box center [610, 188] width 152 height 337
drag, startPoint x: 612, startPoint y: 254, endPoint x: 622, endPoint y: 118, distance: 136.4
click at [622, 118] on div at bounding box center [610, 188] width 152 height 337
drag, startPoint x: 600, startPoint y: 243, endPoint x: 619, endPoint y: 57, distance: 187.0
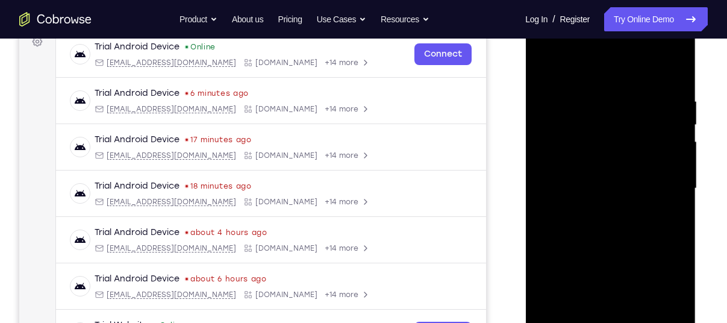
click at [619, 57] on div at bounding box center [610, 188] width 152 height 337
drag, startPoint x: 613, startPoint y: 221, endPoint x: 625, endPoint y: 142, distance: 79.7
click at [625, 142] on div at bounding box center [610, 188] width 152 height 337
drag, startPoint x: 623, startPoint y: 271, endPoint x: 645, endPoint y: 137, distance: 136.1
click at [645, 137] on div at bounding box center [610, 188] width 152 height 337
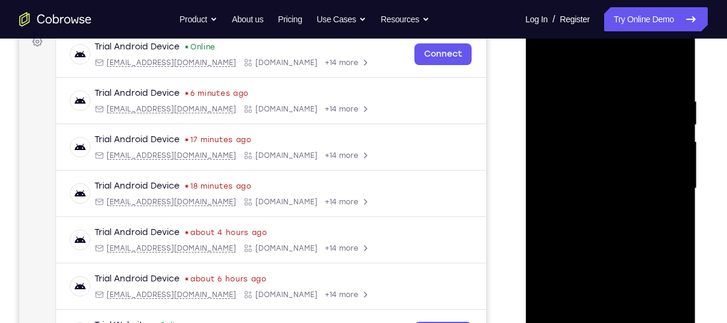
click at [677, 180] on div at bounding box center [610, 188] width 152 height 337
drag, startPoint x: 628, startPoint y: 248, endPoint x: 653, endPoint y: 119, distance: 131.9
click at [653, 119] on div at bounding box center [610, 188] width 152 height 337
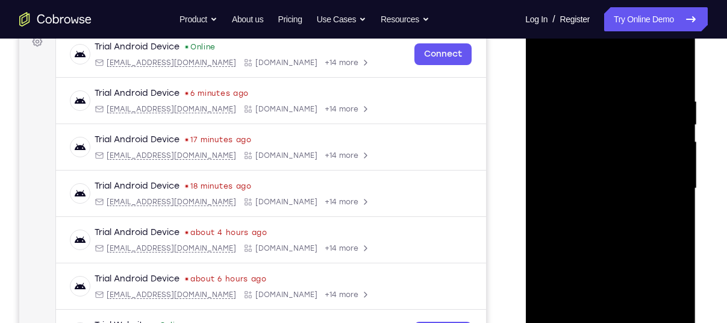
drag, startPoint x: 638, startPoint y: 210, endPoint x: 651, endPoint y: 115, distance: 95.9
click at [651, 115] on div at bounding box center [610, 188] width 152 height 337
drag, startPoint x: 611, startPoint y: 261, endPoint x: 637, endPoint y: 191, distance: 74.7
click at [637, 191] on div at bounding box center [610, 188] width 152 height 337
drag, startPoint x: 600, startPoint y: 263, endPoint x: 621, endPoint y: 184, distance: 81.5
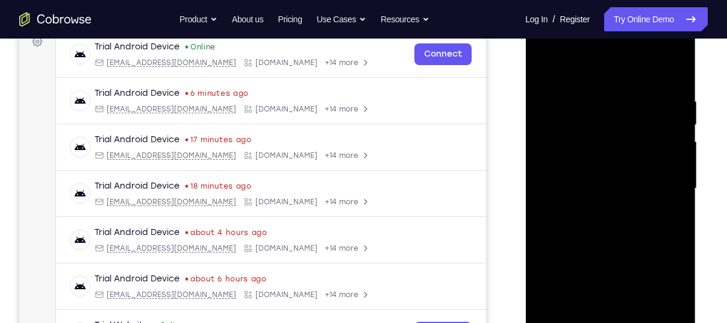
click at [621, 184] on div at bounding box center [610, 188] width 152 height 337
drag, startPoint x: 604, startPoint y: 279, endPoint x: 634, endPoint y: 132, distance: 150.0
click at [634, 132] on div at bounding box center [610, 188] width 152 height 337
drag, startPoint x: 625, startPoint y: 241, endPoint x: 655, endPoint y: 104, distance: 140.5
click at [655, 104] on div at bounding box center [610, 188] width 152 height 337
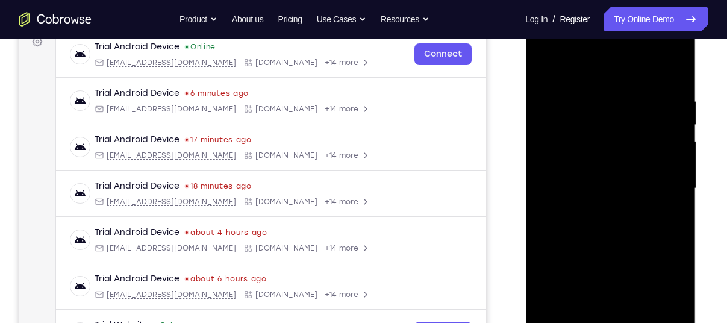
drag, startPoint x: 632, startPoint y: 246, endPoint x: 640, endPoint y: 124, distance: 122.5
click at [640, 124] on div at bounding box center [610, 188] width 152 height 337
drag, startPoint x: 614, startPoint y: 253, endPoint x: 627, endPoint y: 125, distance: 128.2
click at [627, 125] on div at bounding box center [610, 188] width 152 height 337
drag, startPoint x: 623, startPoint y: 255, endPoint x: 631, endPoint y: 149, distance: 106.2
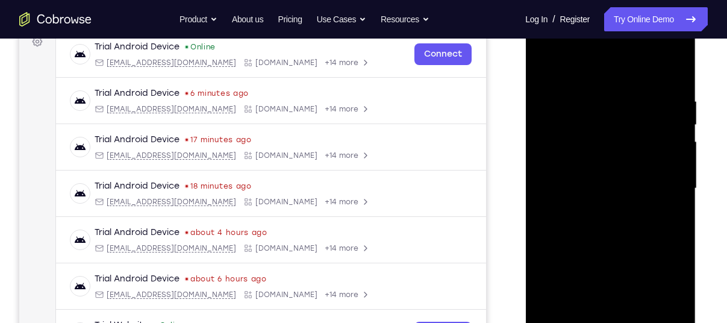
click at [631, 149] on div at bounding box center [610, 188] width 152 height 337
drag, startPoint x: 641, startPoint y: 276, endPoint x: 648, endPoint y: 148, distance: 128.4
click at [648, 148] on div at bounding box center [610, 188] width 152 height 337
drag, startPoint x: 646, startPoint y: 267, endPoint x: 654, endPoint y: 115, distance: 152.5
click at [654, 115] on div at bounding box center [610, 188] width 152 height 337
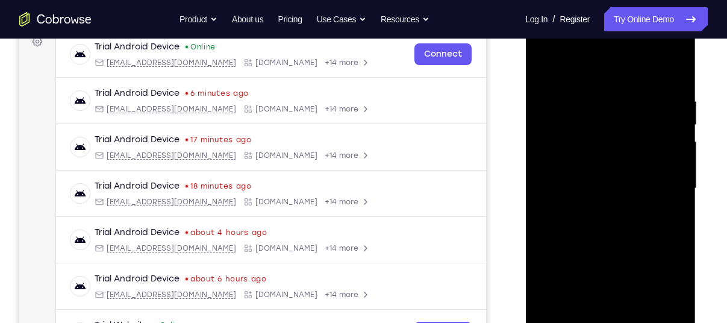
drag, startPoint x: 611, startPoint y: 255, endPoint x: 641, endPoint y: 96, distance: 161.7
click at [641, 96] on div at bounding box center [610, 188] width 152 height 337
drag, startPoint x: 620, startPoint y: 268, endPoint x: 627, endPoint y: 97, distance: 171.1
click at [627, 97] on div at bounding box center [610, 188] width 152 height 337
drag, startPoint x: 631, startPoint y: 276, endPoint x: 645, endPoint y: 114, distance: 162.5
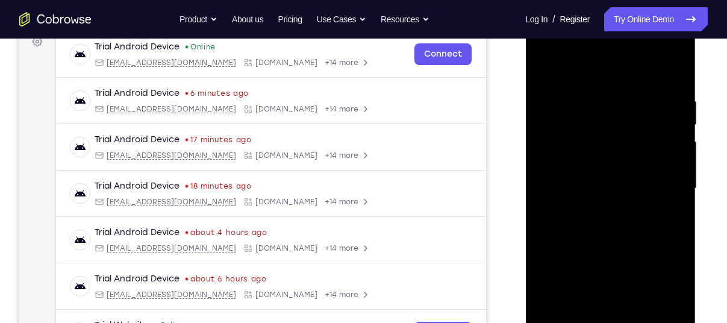
click at [645, 114] on div at bounding box center [610, 188] width 152 height 337
drag, startPoint x: 633, startPoint y: 292, endPoint x: 645, endPoint y: 141, distance: 151.5
click at [645, 141] on div at bounding box center [610, 188] width 152 height 337
drag, startPoint x: 639, startPoint y: 107, endPoint x: 609, endPoint y: 290, distance: 184.9
click at [609, 290] on div at bounding box center [610, 188] width 152 height 337
